Goal: Information Seeking & Learning: Learn about a topic

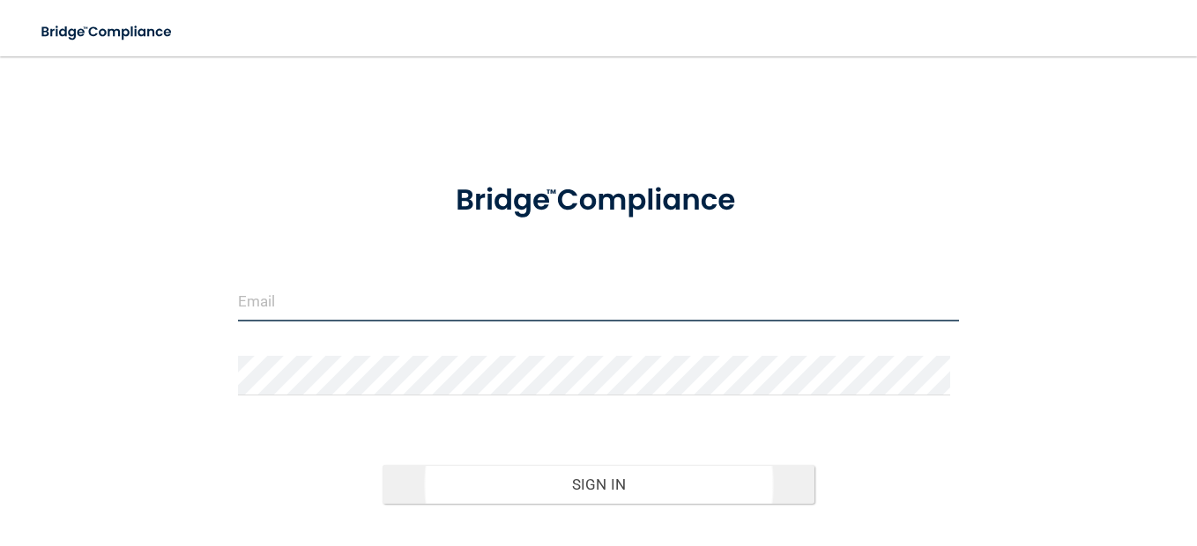
type input "[EMAIL_ADDRESS][DOMAIN_NAME]"
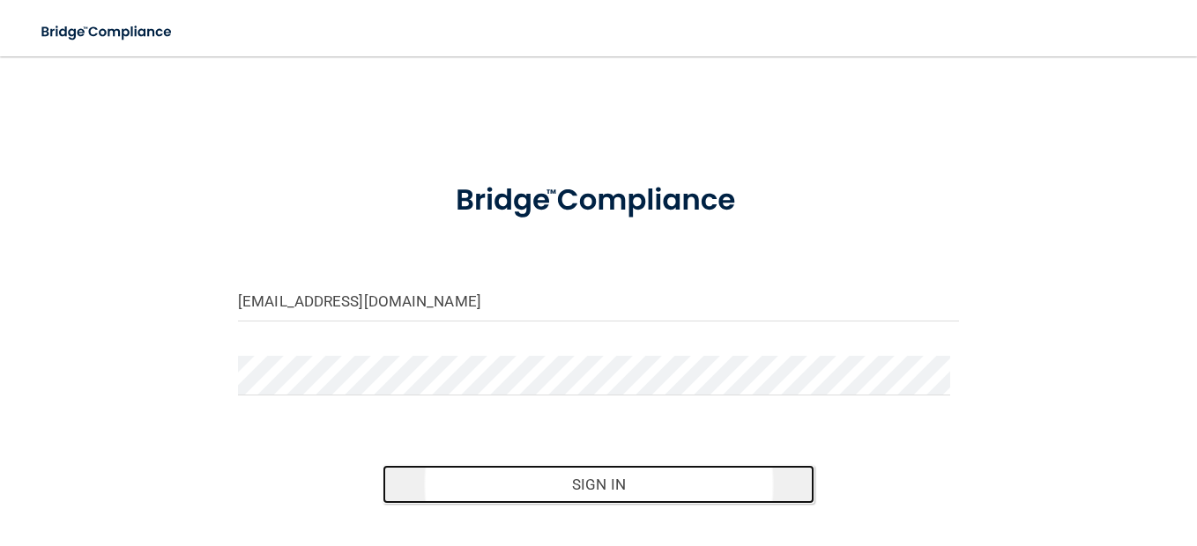
click at [580, 473] on button "Sign In" at bounding box center [598, 484] width 433 height 39
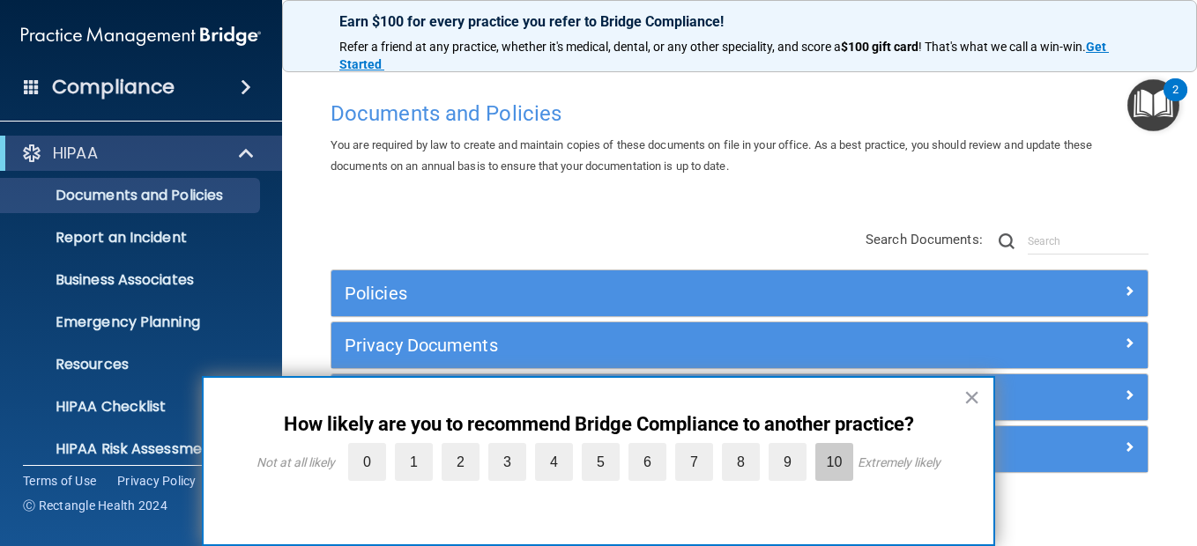
click at [837, 461] on label "10" at bounding box center [834, 462] width 38 height 38
click at [793, 448] on input "10" at bounding box center [793, 448] width 0 height 0
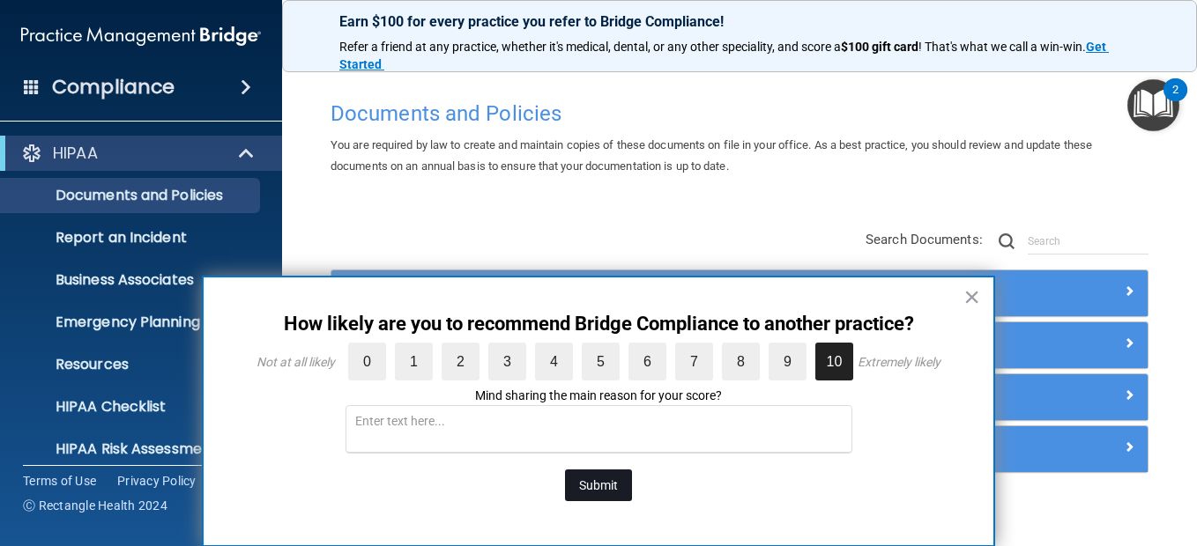
click at [587, 485] on button "Submit" at bounding box center [598, 486] width 67 height 32
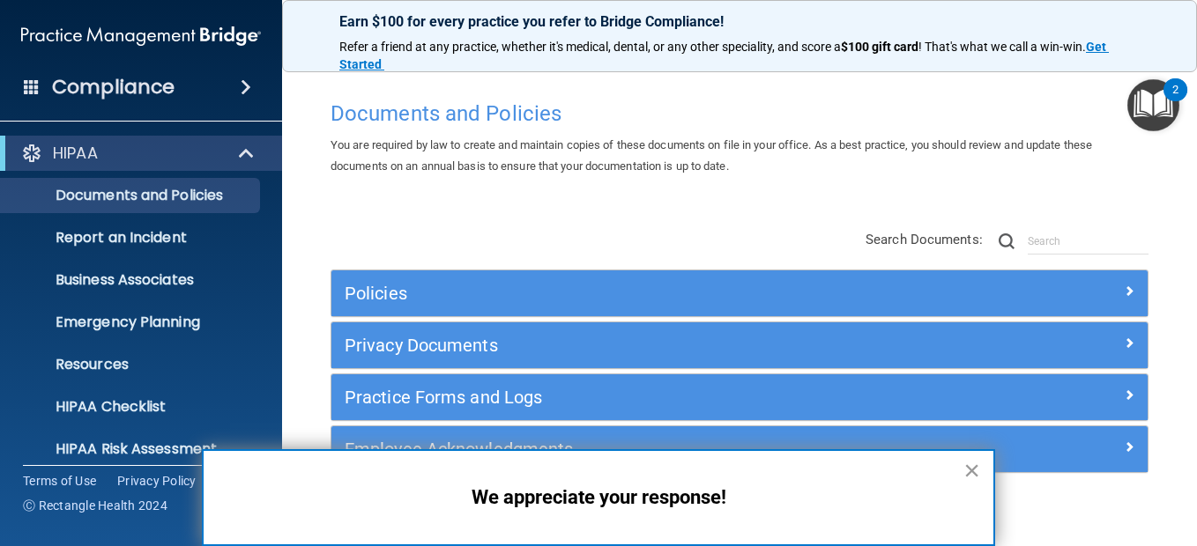
click at [969, 466] on button "×" at bounding box center [971, 471] width 17 height 28
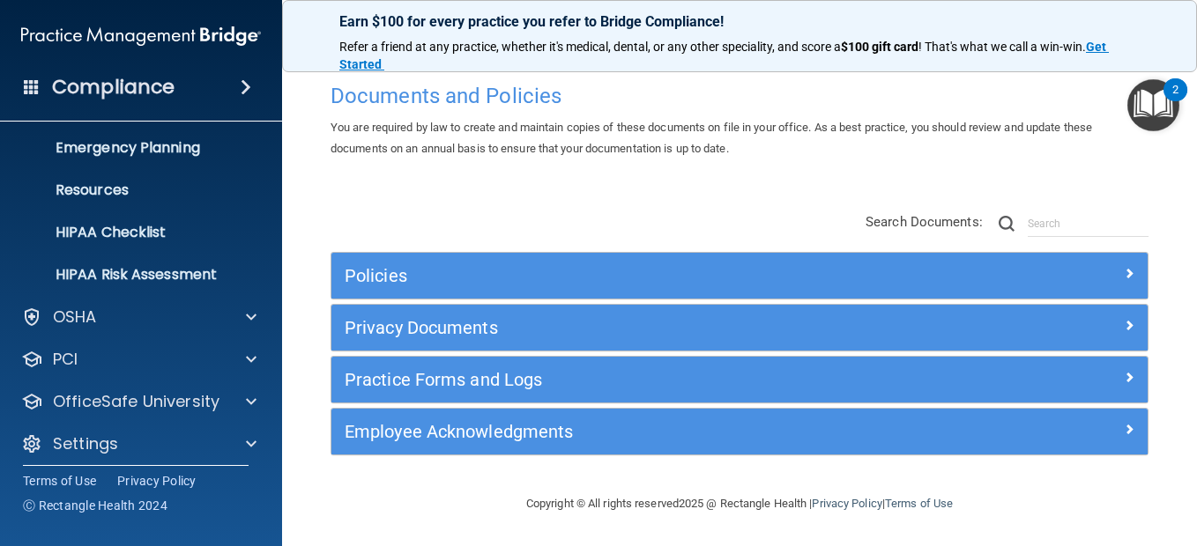
scroll to position [185, 0]
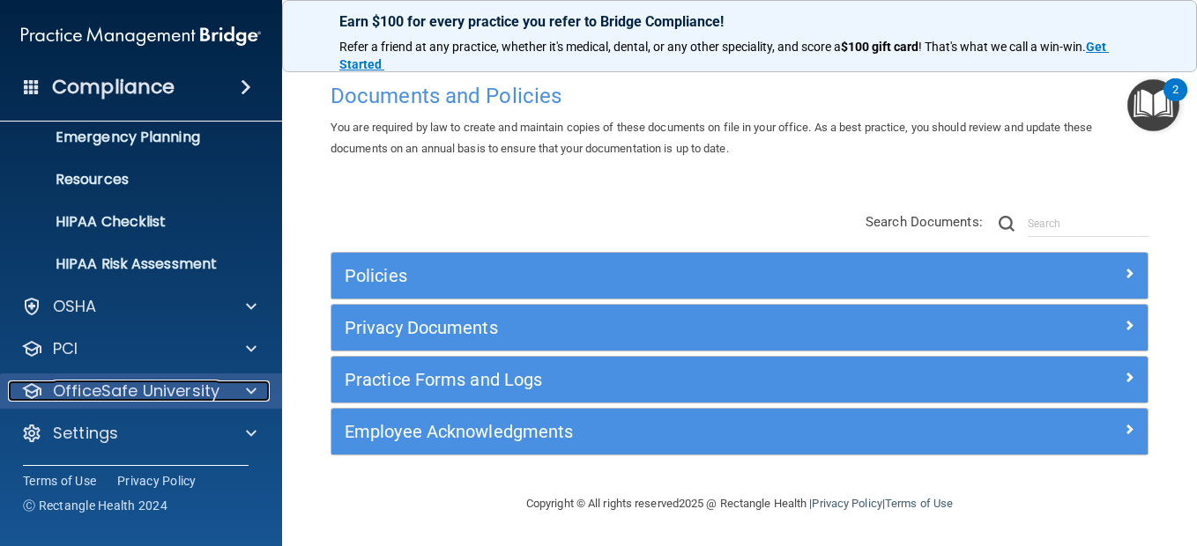
click at [174, 386] on p "OfficeSafe University" at bounding box center [136, 391] width 167 height 21
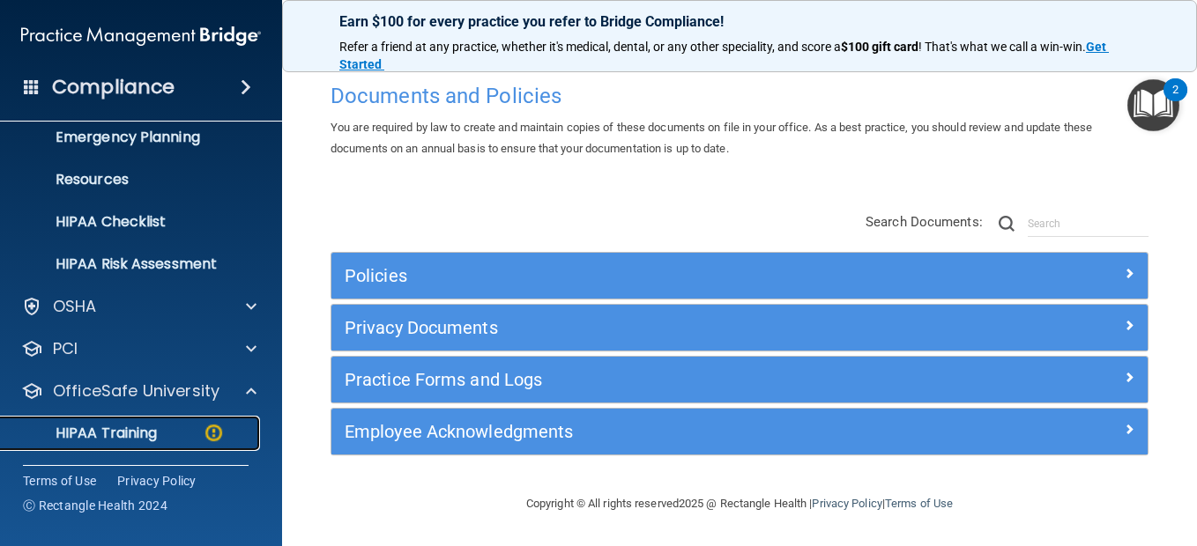
click at [147, 425] on p "HIPAA Training" at bounding box center [83, 434] width 145 height 18
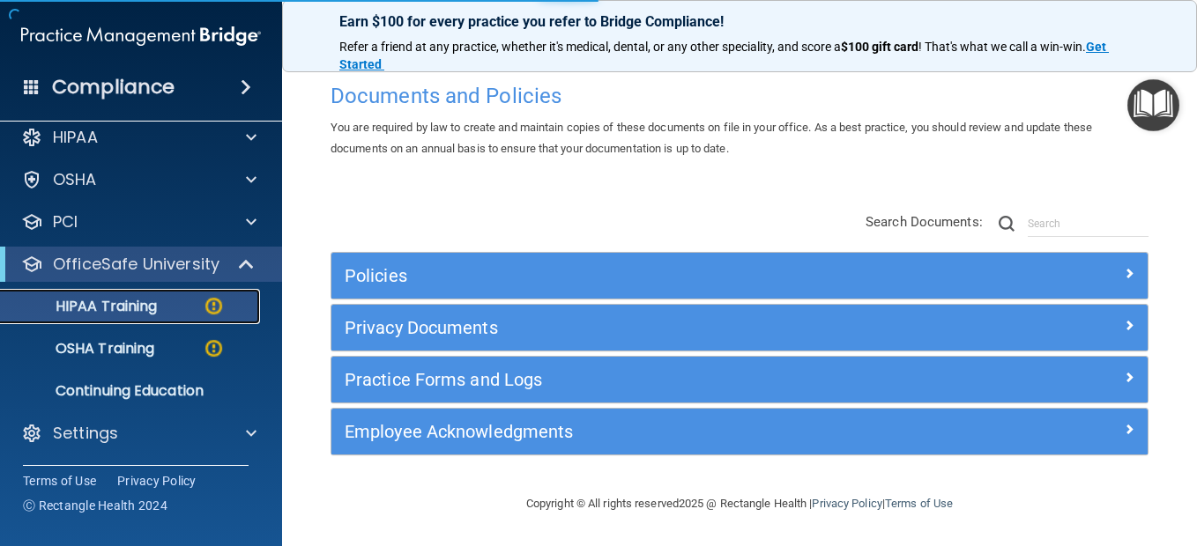
scroll to position [682, 0]
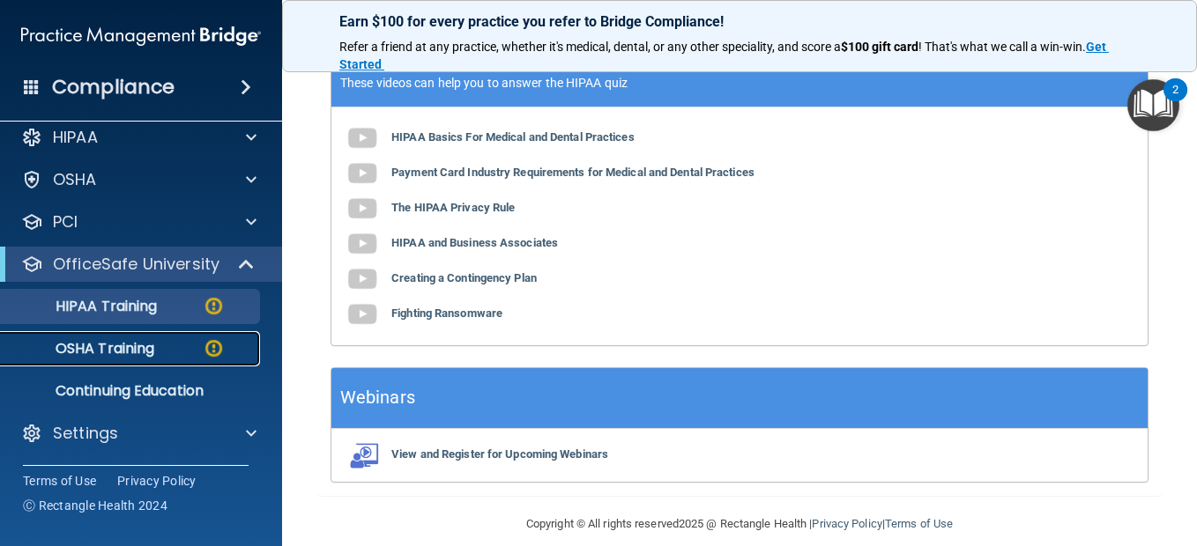
click at [215, 345] on img at bounding box center [214, 349] width 22 height 22
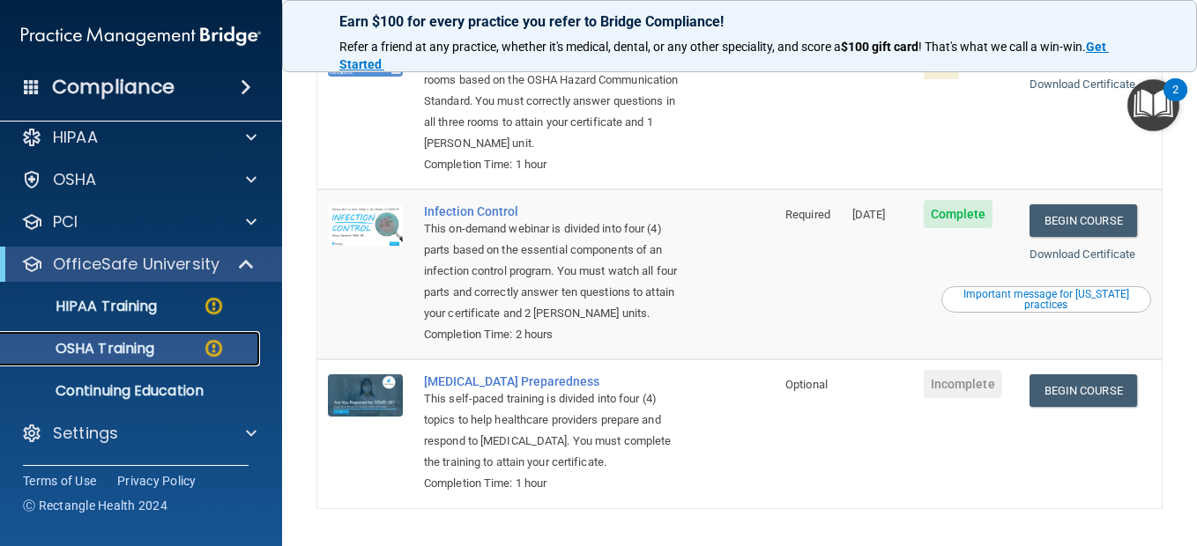
scroll to position [476, 0]
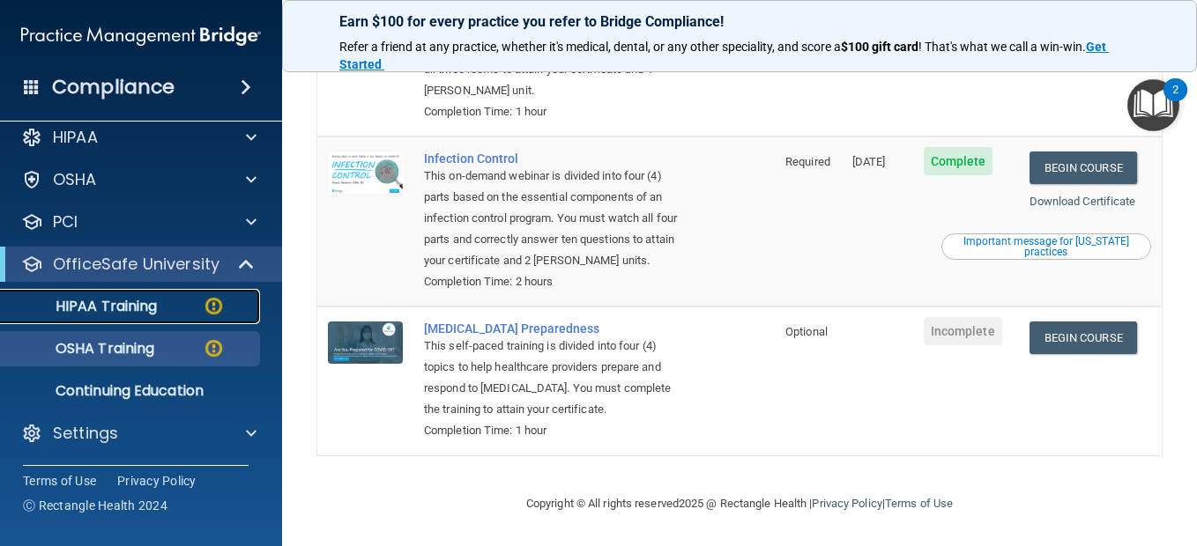
click at [153, 302] on p "HIPAA Training" at bounding box center [83, 307] width 145 height 18
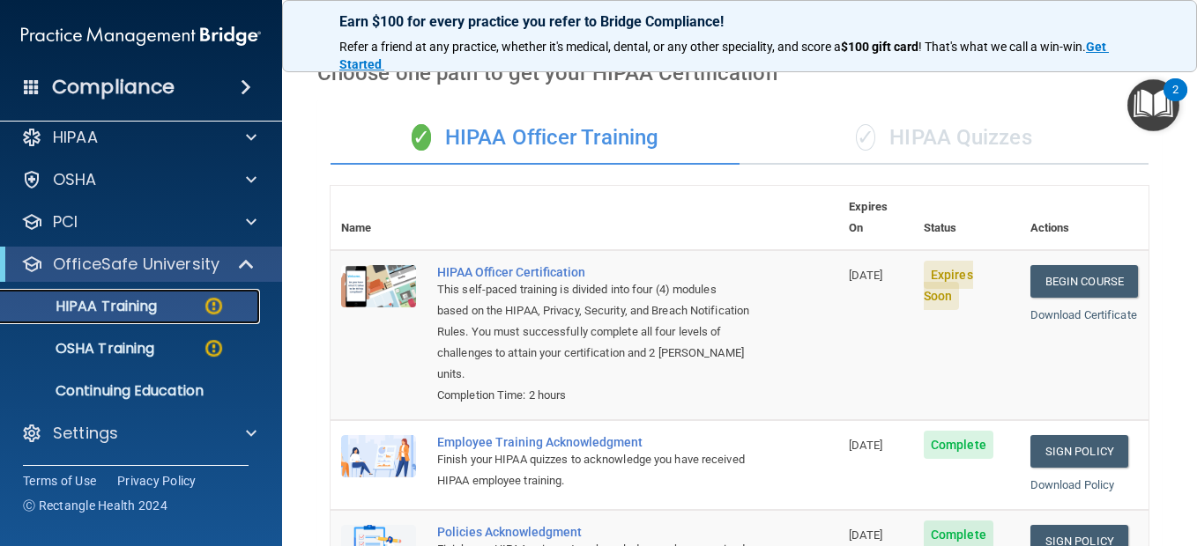
scroll to position [65, 0]
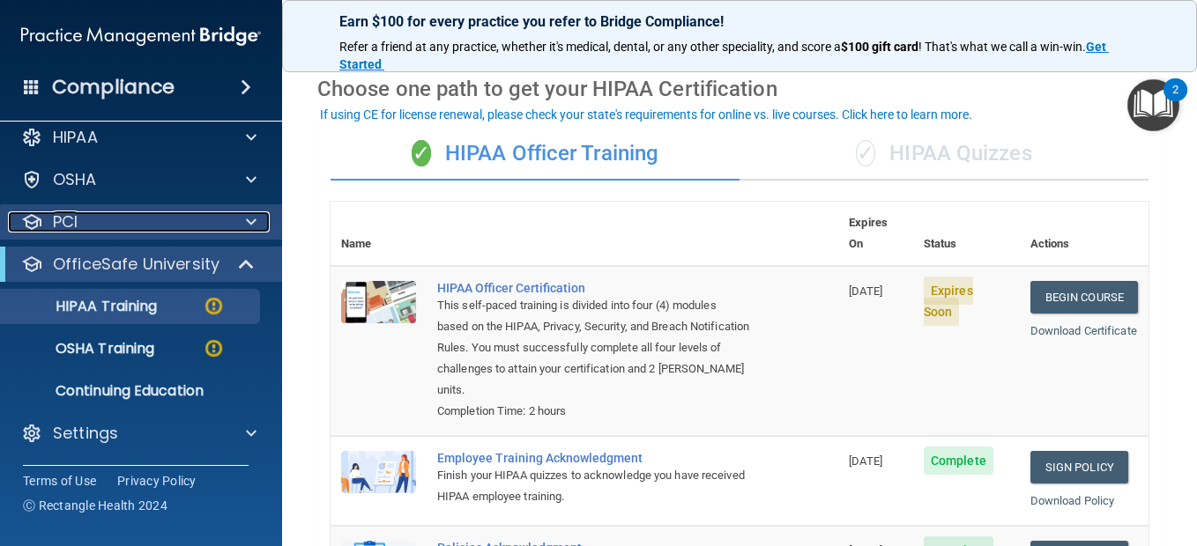
click at [91, 219] on div "PCI" at bounding box center [117, 222] width 219 height 21
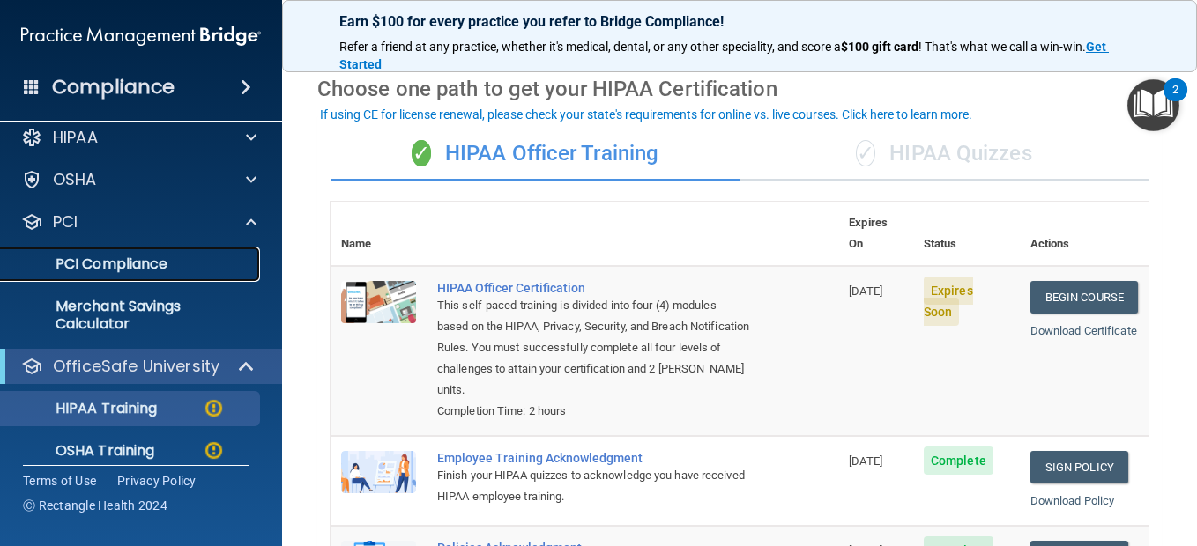
click at [92, 270] on p "PCI Compliance" at bounding box center [131, 265] width 241 height 18
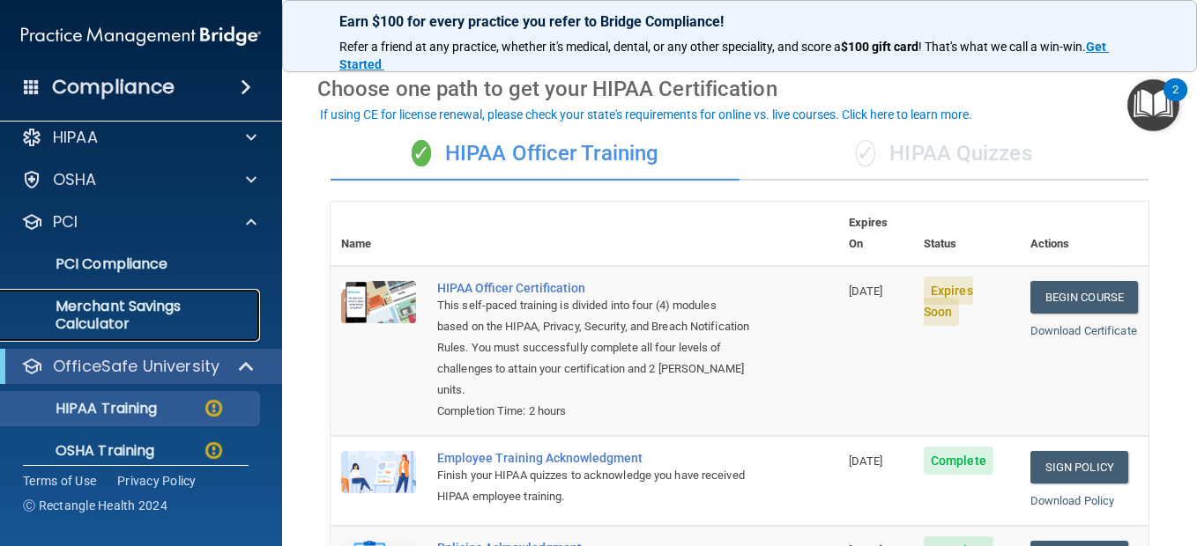
click at [115, 311] on p "Merchant Savings Calculator" at bounding box center [131, 315] width 241 height 35
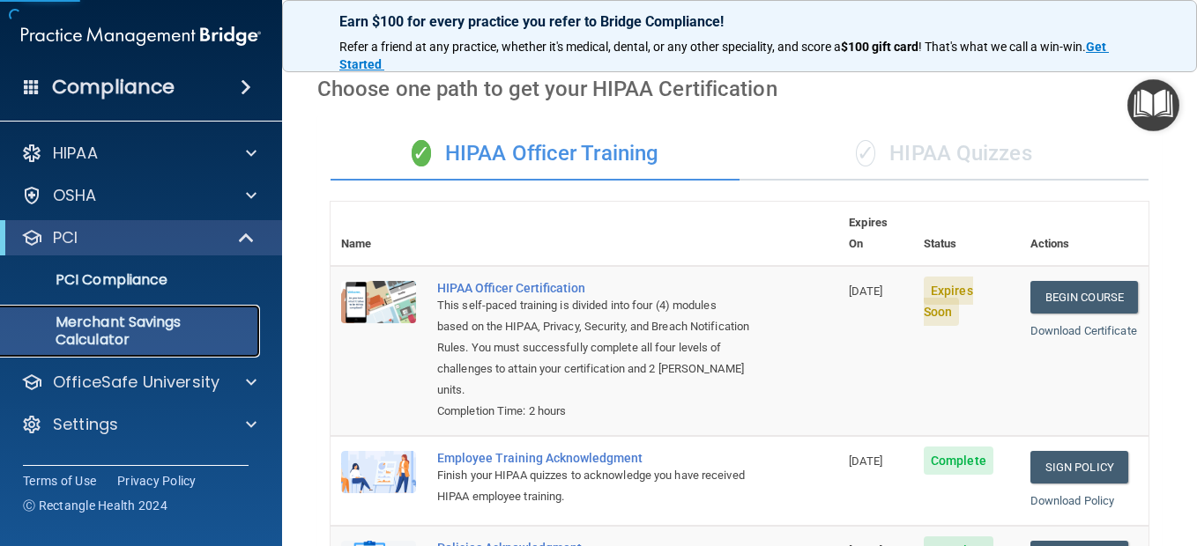
scroll to position [44, 0]
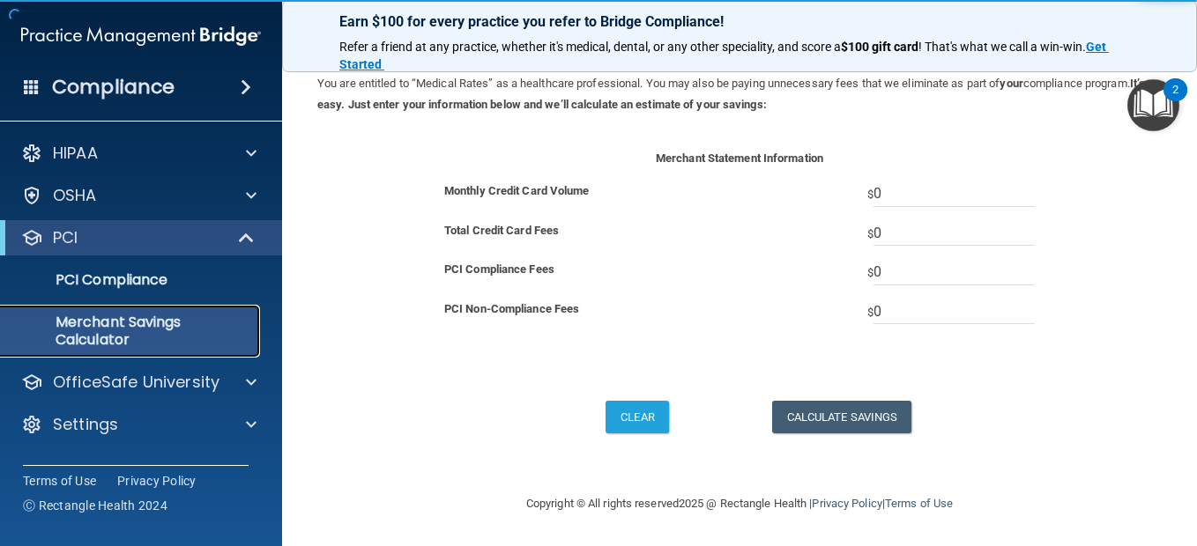
click at [124, 334] on p "Merchant Savings Calculator" at bounding box center [131, 331] width 241 height 35
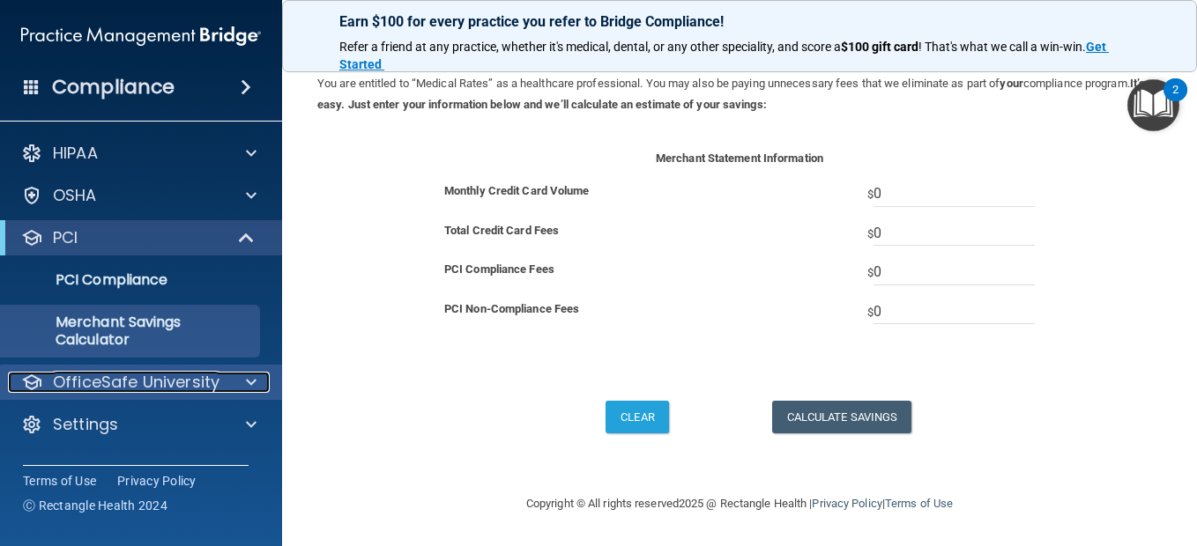
click at [155, 381] on p "OfficeSafe University" at bounding box center [136, 382] width 167 height 21
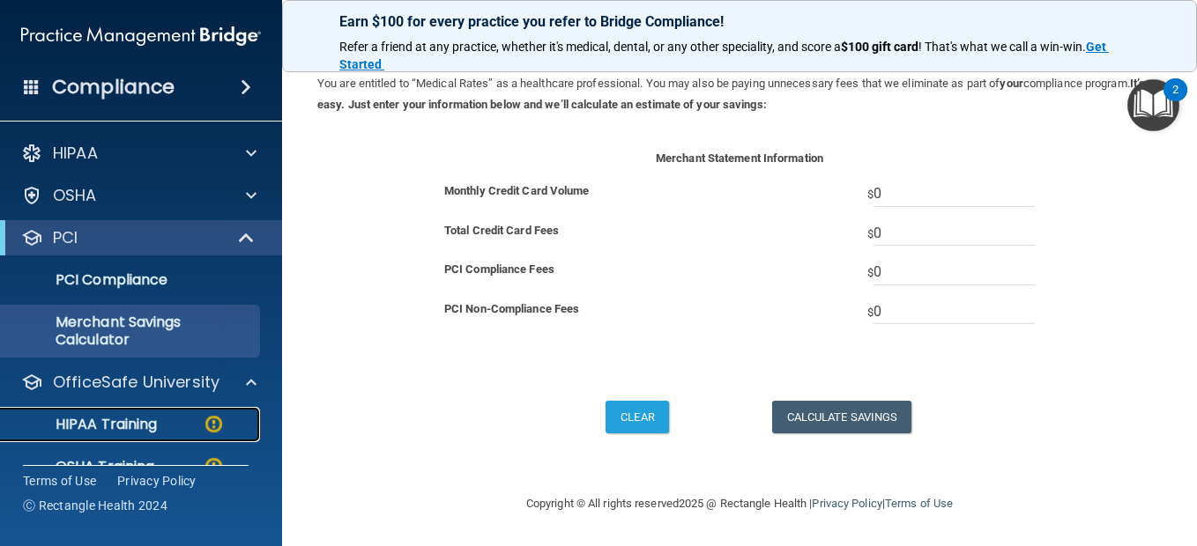
click at [147, 420] on p "HIPAA Training" at bounding box center [83, 425] width 145 height 18
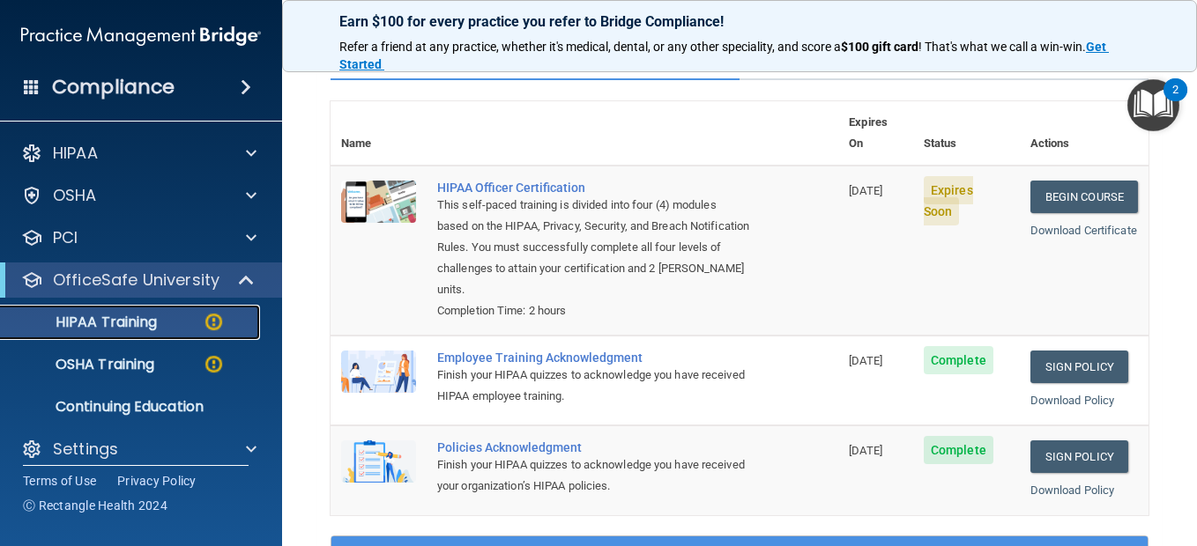
scroll to position [65, 0]
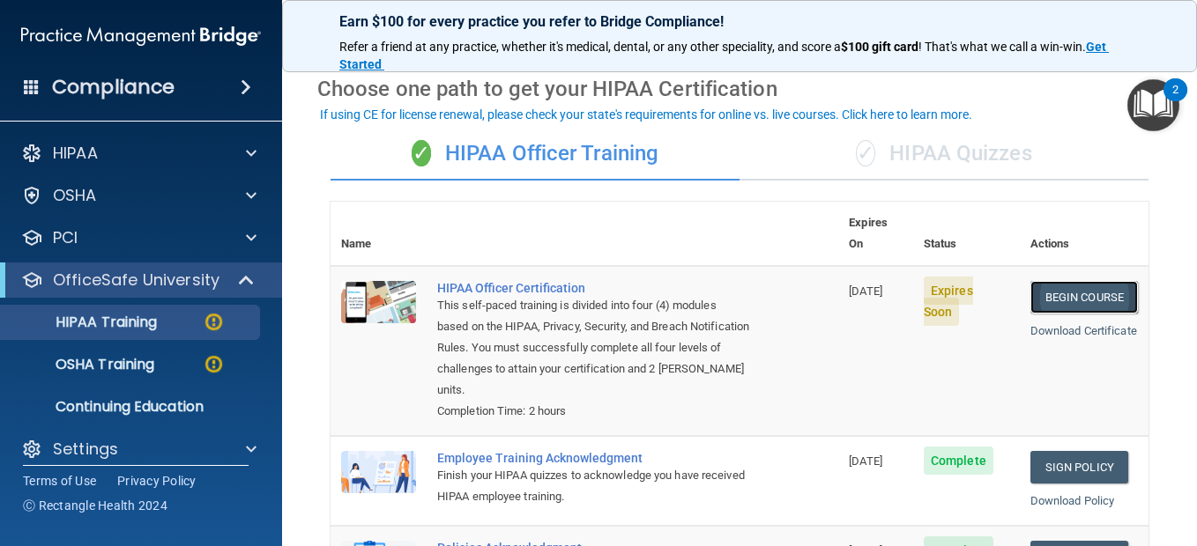
click at [1060, 281] on link "Begin Course" at bounding box center [1084, 297] width 108 height 33
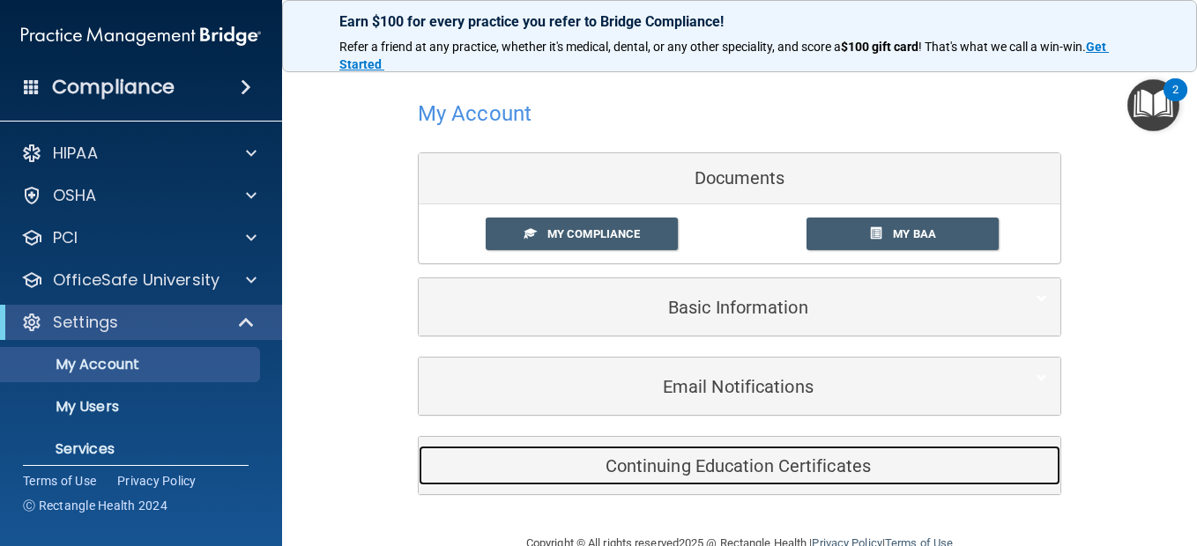
click at [720, 460] on h5 "Continuing Education Certificates" at bounding box center [712, 466] width 561 height 19
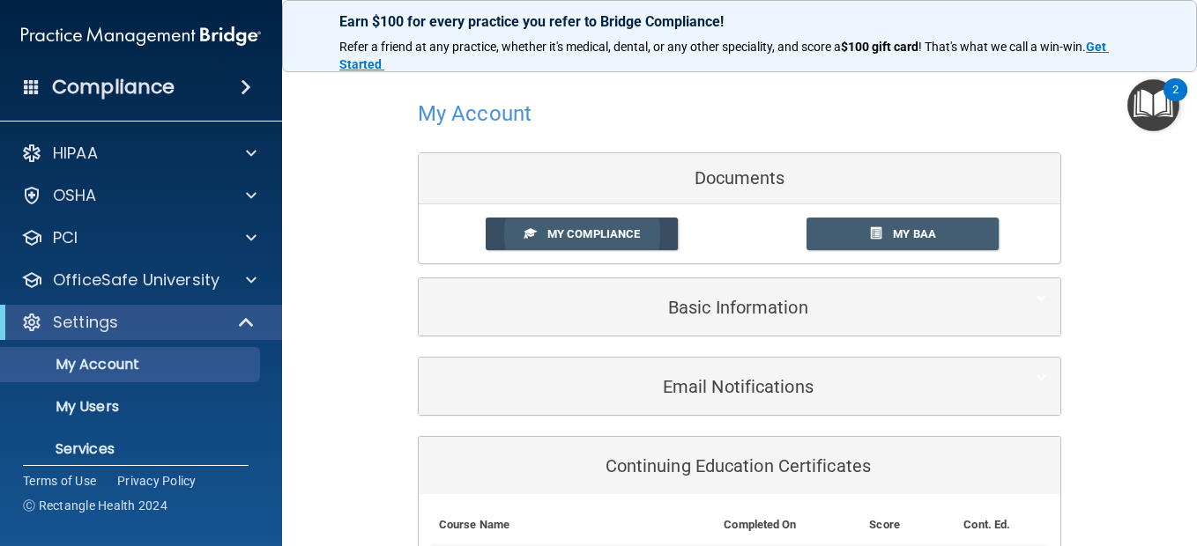
click at [596, 233] on span "My Compliance" at bounding box center [593, 233] width 93 height 13
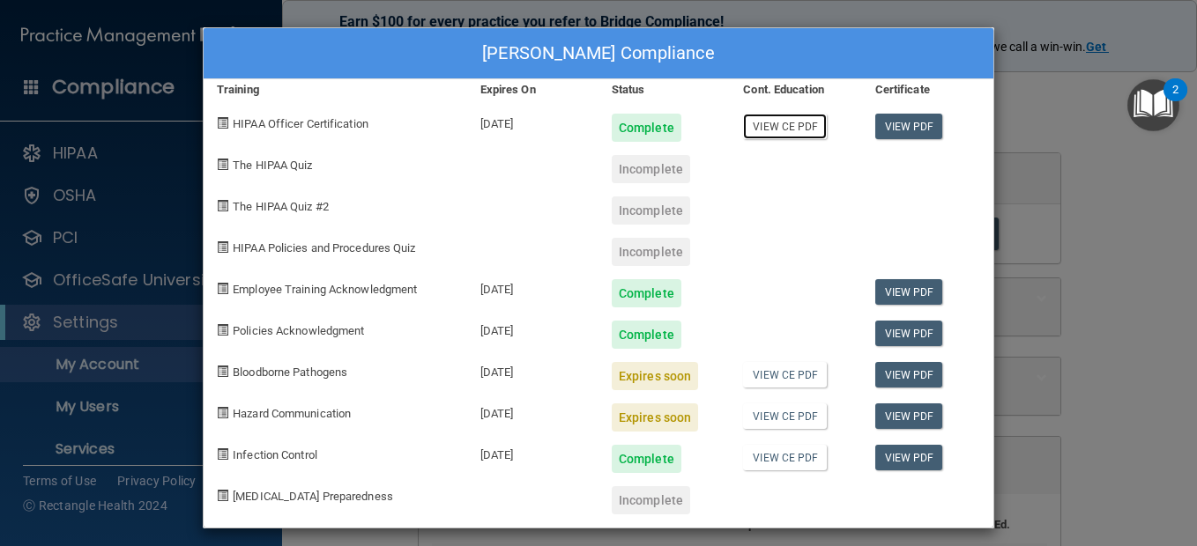
click at [780, 124] on link "View CE PDF" at bounding box center [785, 127] width 84 height 26
